Goal: Information Seeking & Learning: Learn about a topic

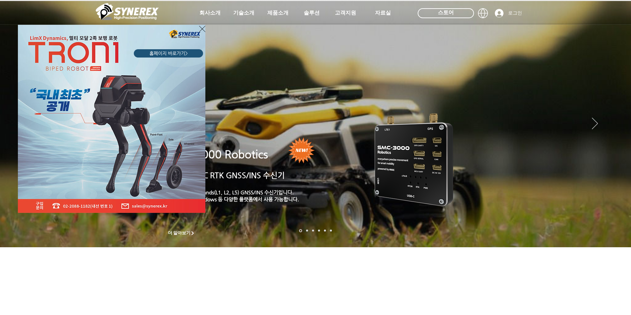
click at [201, 29] on icon "사이트로 돌아가기" at bounding box center [202, 29] width 6 height 8
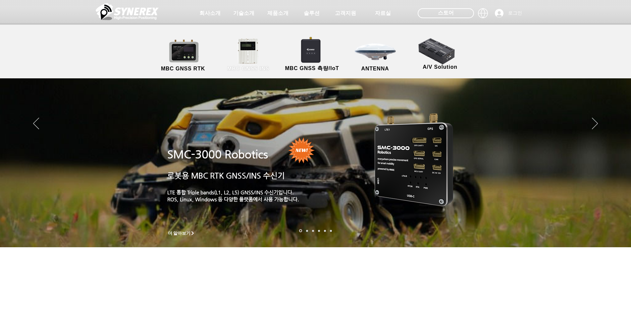
click at [238, 63] on link "MBC GNSS INS" at bounding box center [248, 55] width 60 height 35
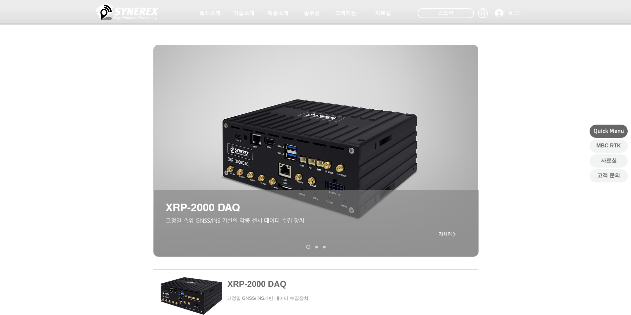
click at [451, 234] on span "자세히 >" at bounding box center [447, 234] width 17 height 5
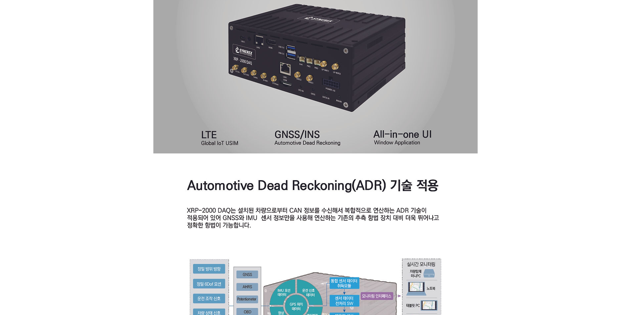
scroll to position [397, 0]
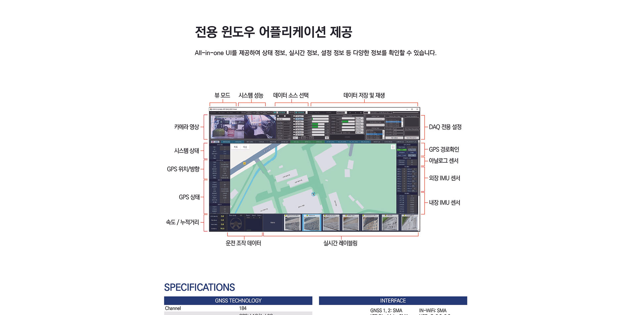
scroll to position [978, 0]
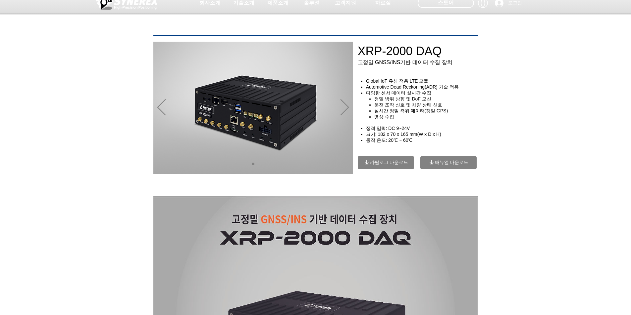
scroll to position [0, 0]
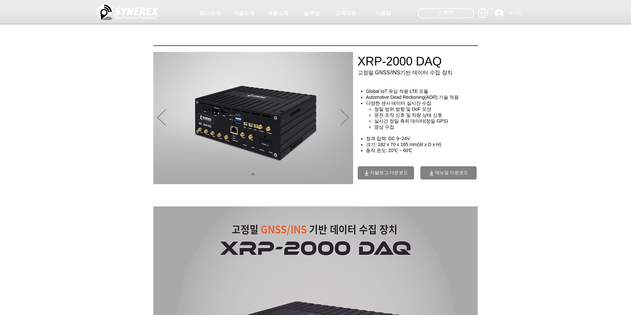
click at [575, 105] on div "main content" at bounding box center [315, 152] width 631 height 102
click at [408, 104] on span "​다양한 센서 데이터 실시간 수집" at bounding box center [399, 103] width 66 height 5
drag, startPoint x: 395, startPoint y: 111, endPoint x: 393, endPoint y: 131, distance: 20.3
click at [393, 130] on ul "​정밀 방위 방향 및 DoF 모션 운전 조작 신호 및 차량 상태 신호 실시간 정밀 측위 데이터(정밀 GPS) 영상 수집" at bounding box center [425, 119] width 115 height 24
click at [401, 133] on h4 "​ ​" at bounding box center [420, 133] width 125 height 6
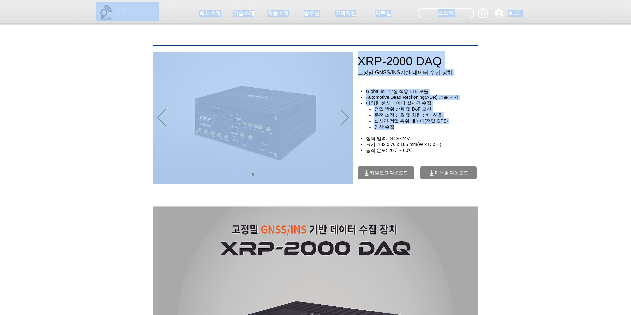
drag, startPoint x: 394, startPoint y: 129, endPoint x: 390, endPoint y: 88, distance: 41.2
click at [509, 93] on div at bounding box center [315, 49] width 631 height 98
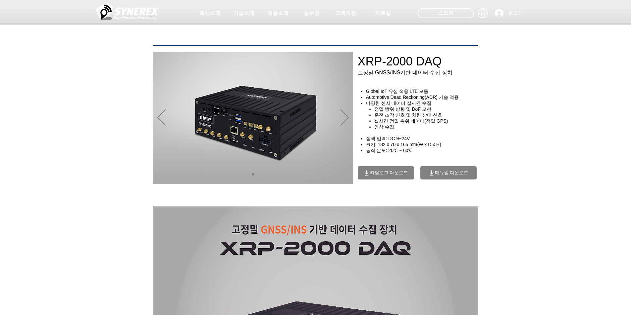
click at [562, 129] on div "main content" at bounding box center [315, 152] width 631 height 102
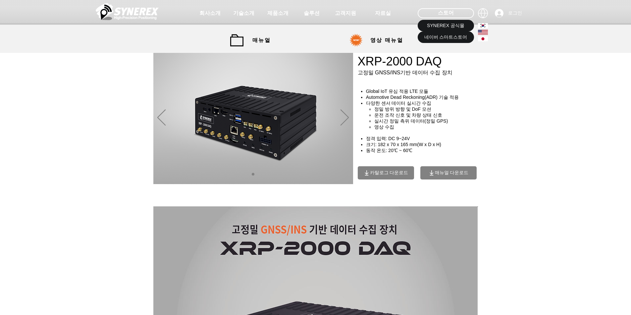
click at [482, 40] on icon at bounding box center [482, 38] width 3 height 3
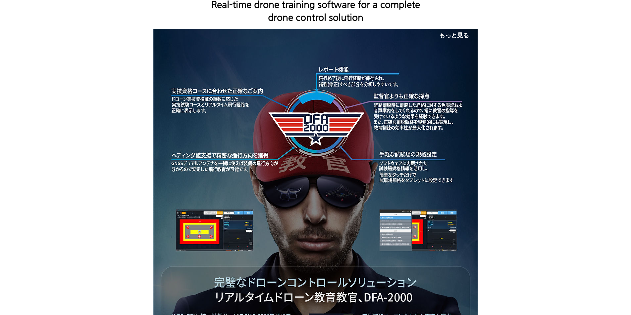
scroll to position [132, 0]
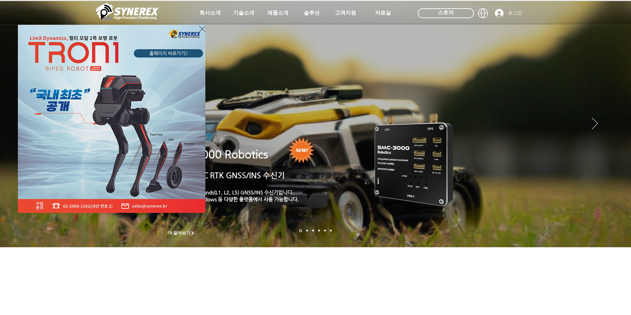
click at [486, 14] on div "LimX Dinamics" at bounding box center [315, 157] width 631 height 315
click at [203, 28] on icon "사이트로 돌아가기" at bounding box center [202, 29] width 6 height 8
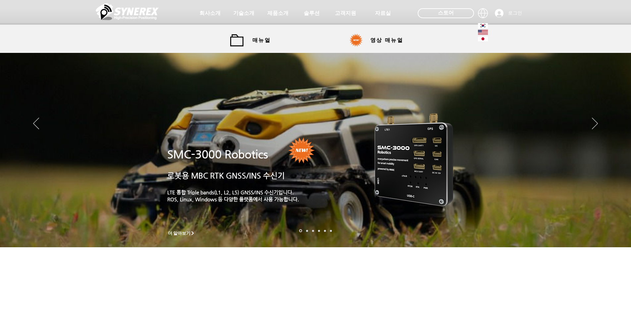
click at [480, 31] on icon at bounding box center [480, 31] width 0 height 0
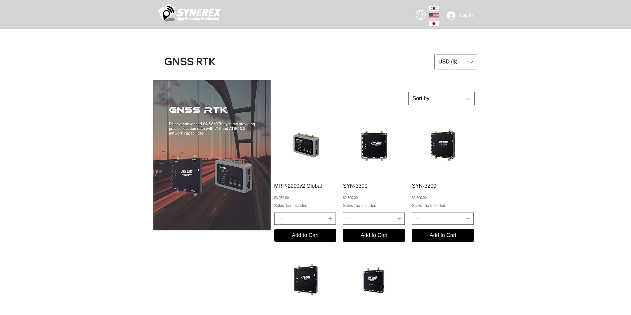
click at [436, 14] on icon "main content" at bounding box center [434, 14] width 9 height 0
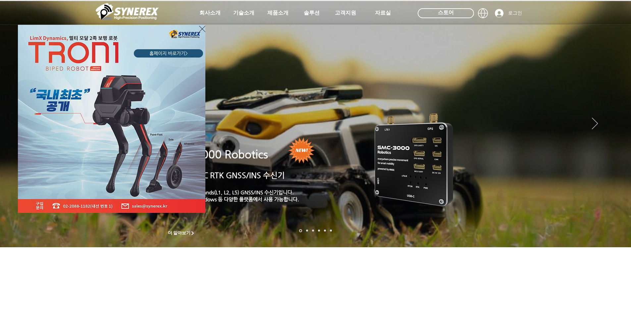
click at [203, 30] on icon "사이트로 돌아가기" at bounding box center [202, 29] width 6 height 8
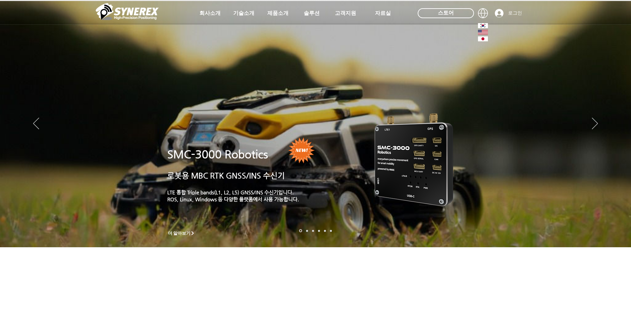
click at [479, 38] on icon at bounding box center [483, 38] width 10 height 5
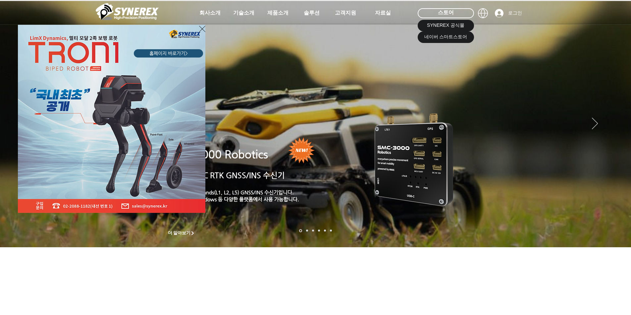
click at [203, 30] on icon "사이트로 돌아가기" at bounding box center [202, 29] width 6 height 8
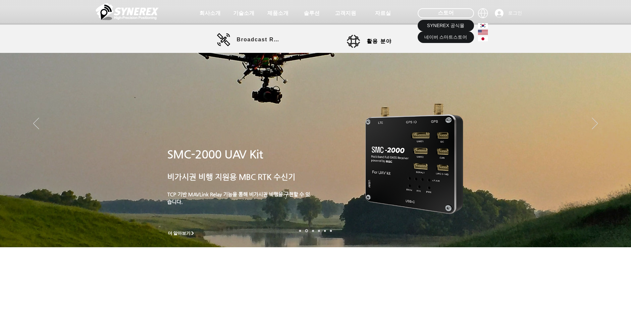
click at [482, 13] on div at bounding box center [483, 26] width 20 height 38
click at [481, 33] on icon at bounding box center [483, 33] width 10 height 0
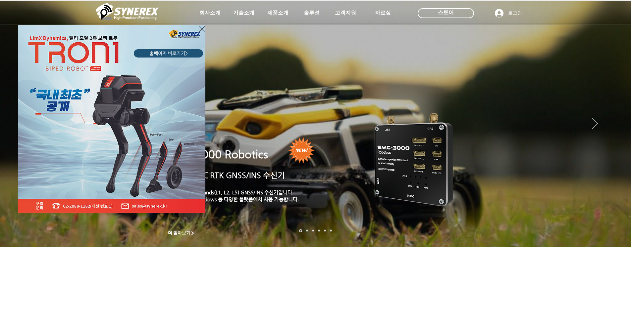
click at [203, 29] on icon "사이트로 돌아가기" at bounding box center [202, 29] width 6 height 8
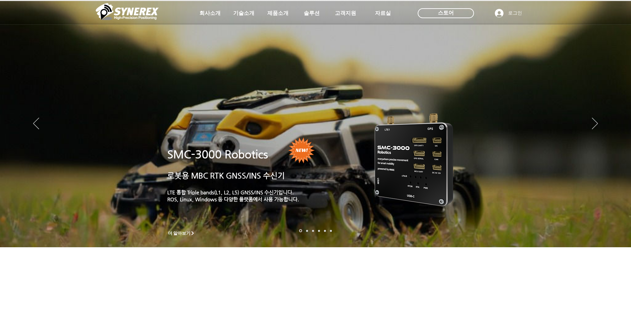
click at [481, 14] on div at bounding box center [315, 12] width 631 height 25
click at [481, 12] on div at bounding box center [315, 12] width 631 height 25
click at [487, 12] on div at bounding box center [315, 12] width 631 height 25
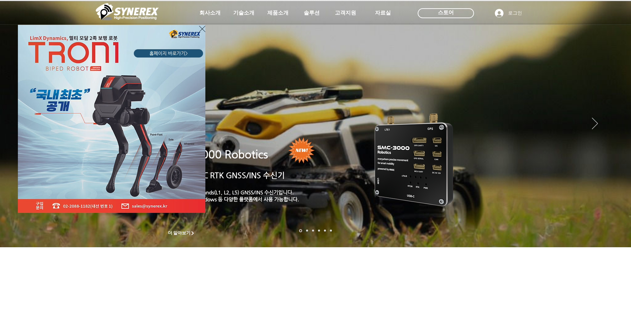
click at [202, 29] on icon "사이트로 돌아가기" at bounding box center [202, 29] width 6 height 8
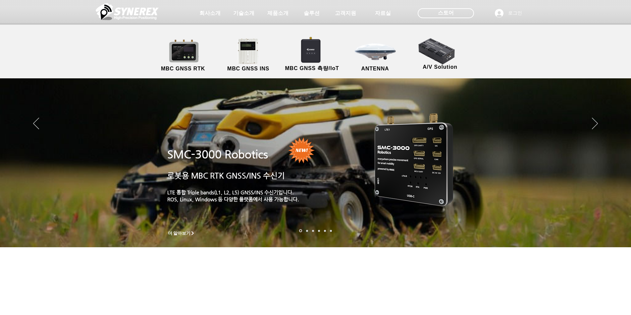
click at [482, 14] on div at bounding box center [315, 12] width 631 height 25
click at [483, 14] on div at bounding box center [315, 12] width 631 height 25
click at [483, 12] on div at bounding box center [315, 12] width 631 height 25
click at [483, 15] on div at bounding box center [315, 12] width 631 height 25
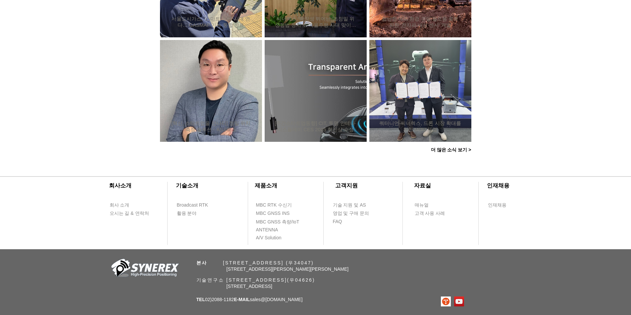
scroll to position [624, 0]
